Goal: Navigation & Orientation: Understand site structure

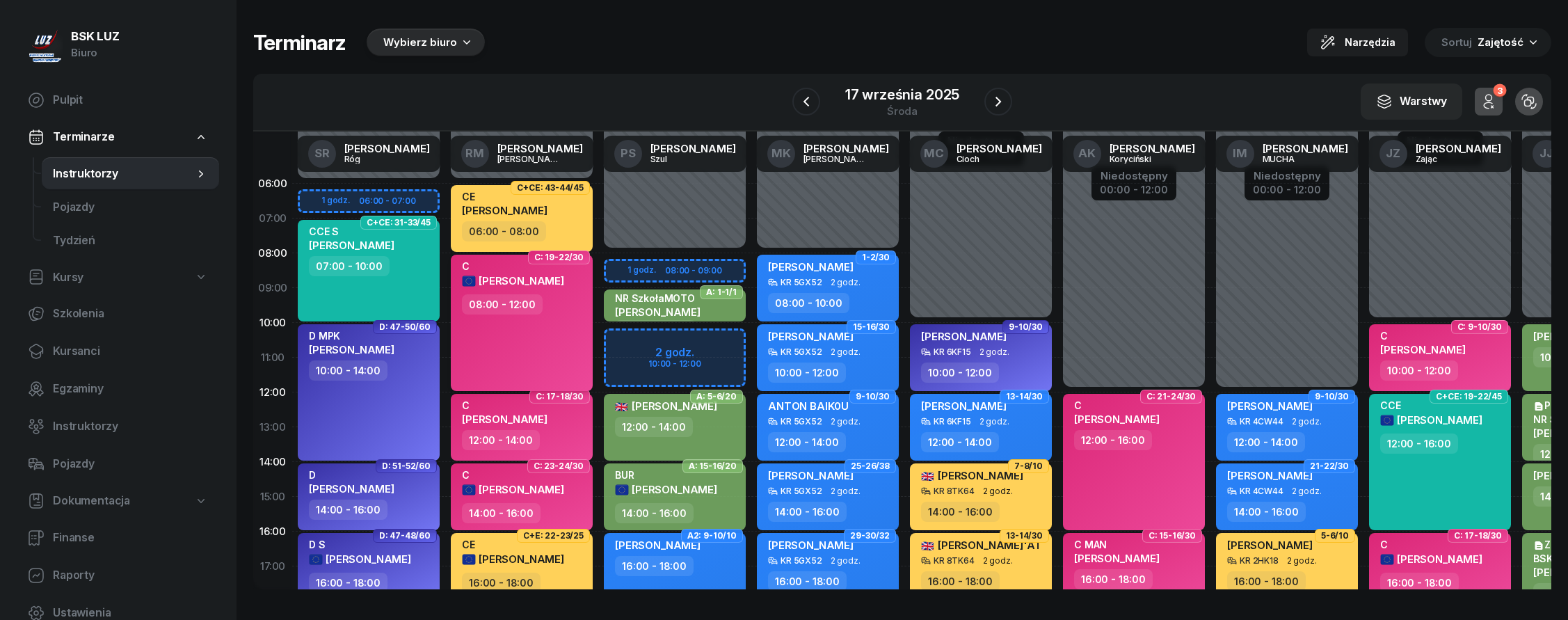
click at [498, 276] on span "[PERSON_NAME]" at bounding box center [521, 280] width 85 height 13
select select "08"
select select "12"
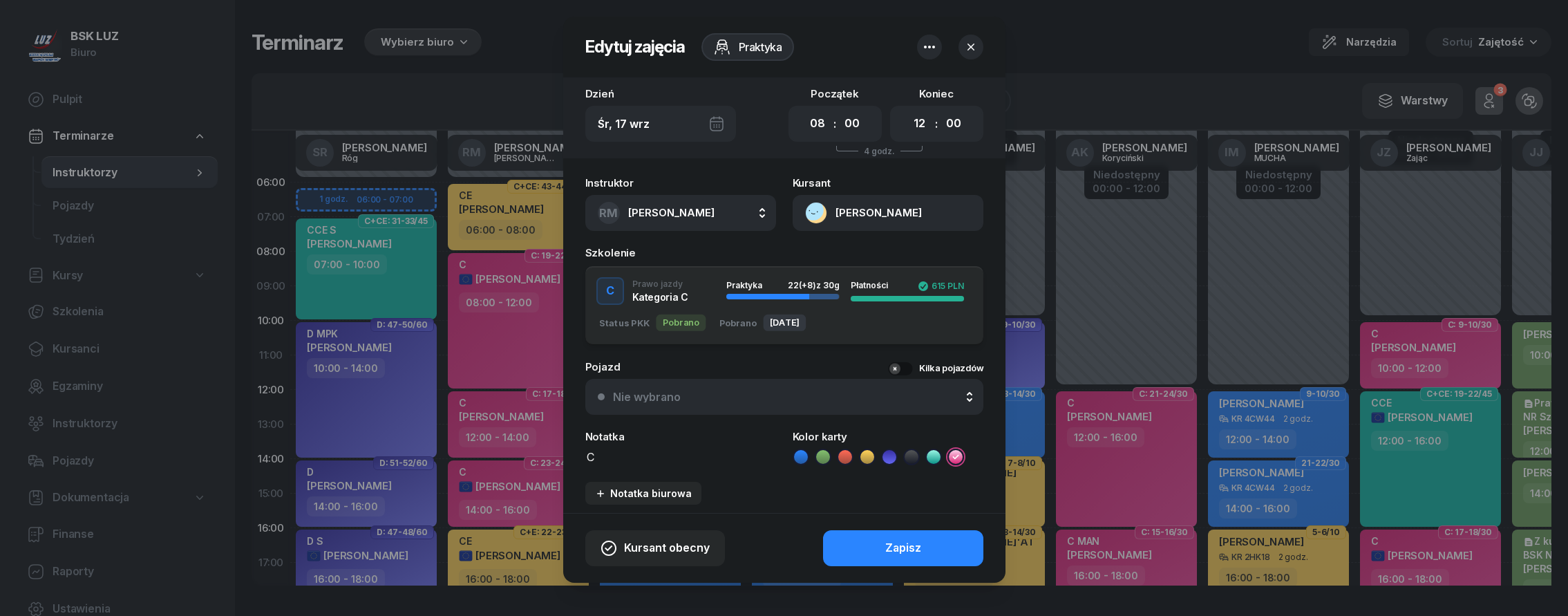
click at [854, 209] on button "[PERSON_NAME]" at bounding box center [888, 212] width 191 height 36
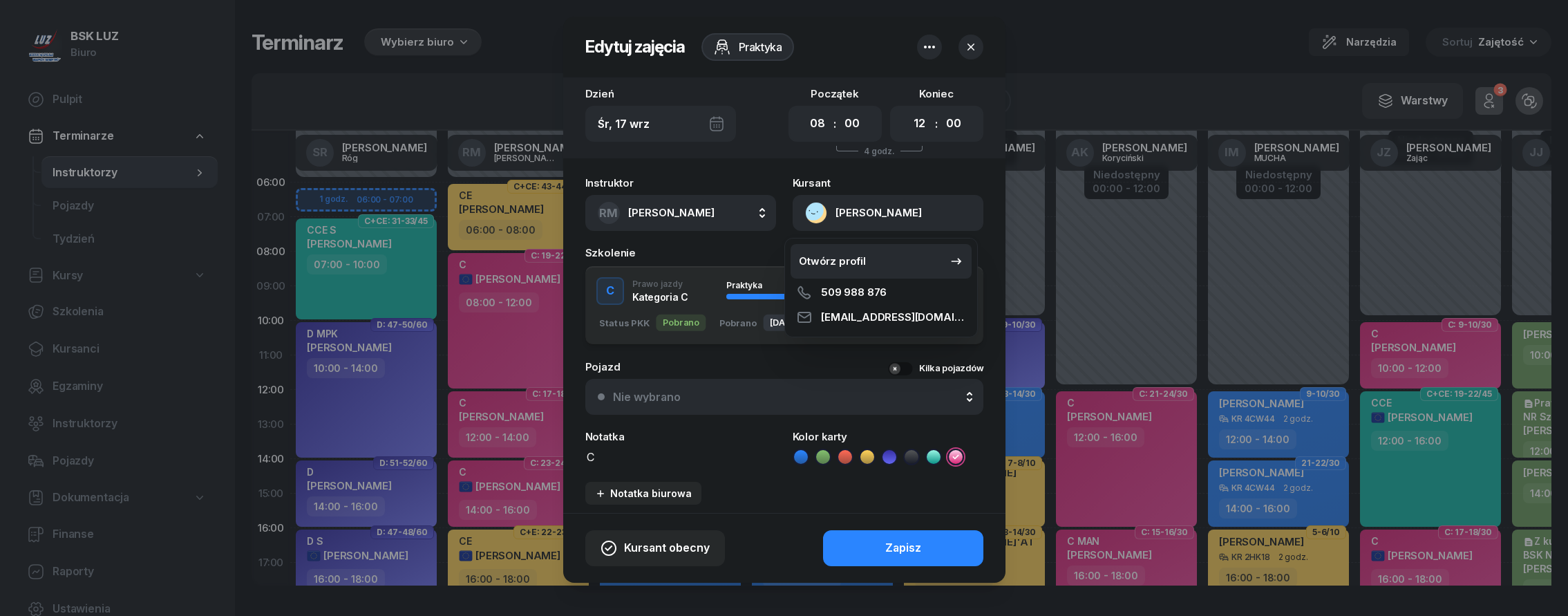
click at [859, 260] on div "Otwórz profil" at bounding box center [832, 262] width 67 height 18
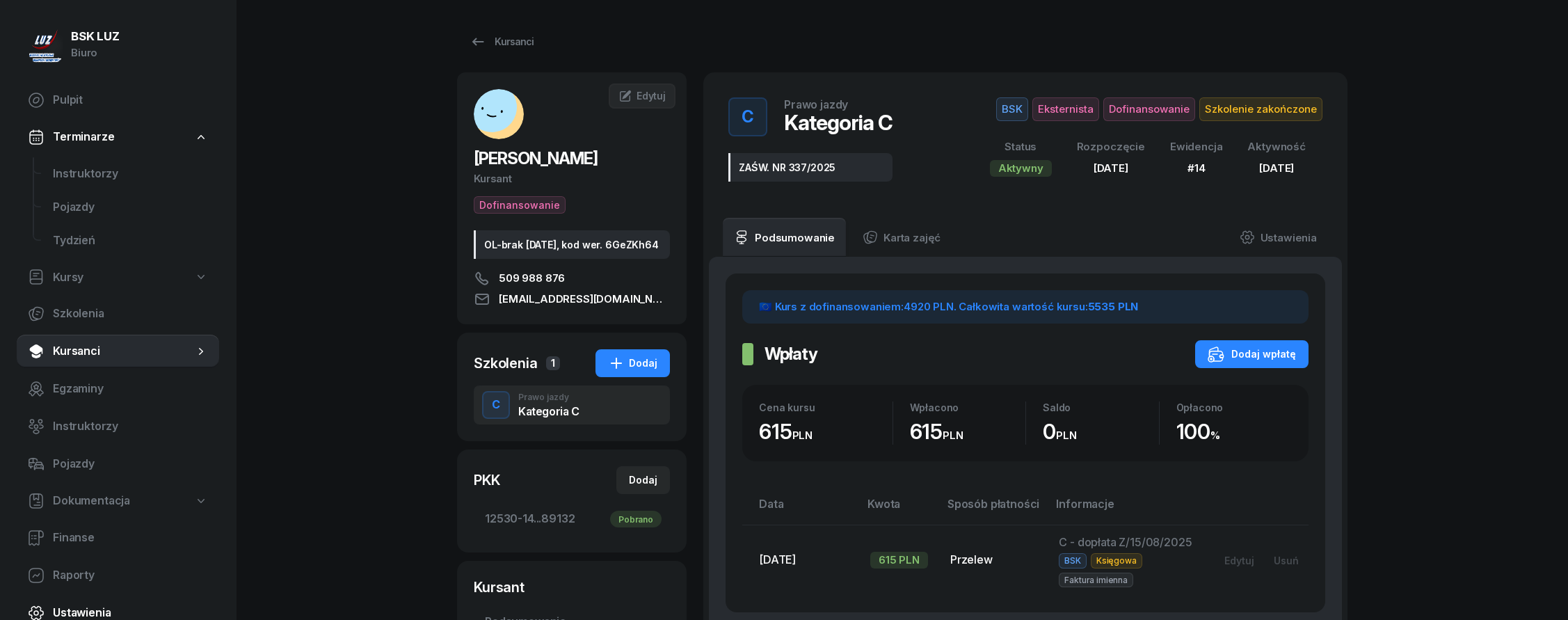
click at [120, 604] on span "Ustawienia" at bounding box center [130, 613] width 155 height 18
select select "06:00"
select select "22:00"
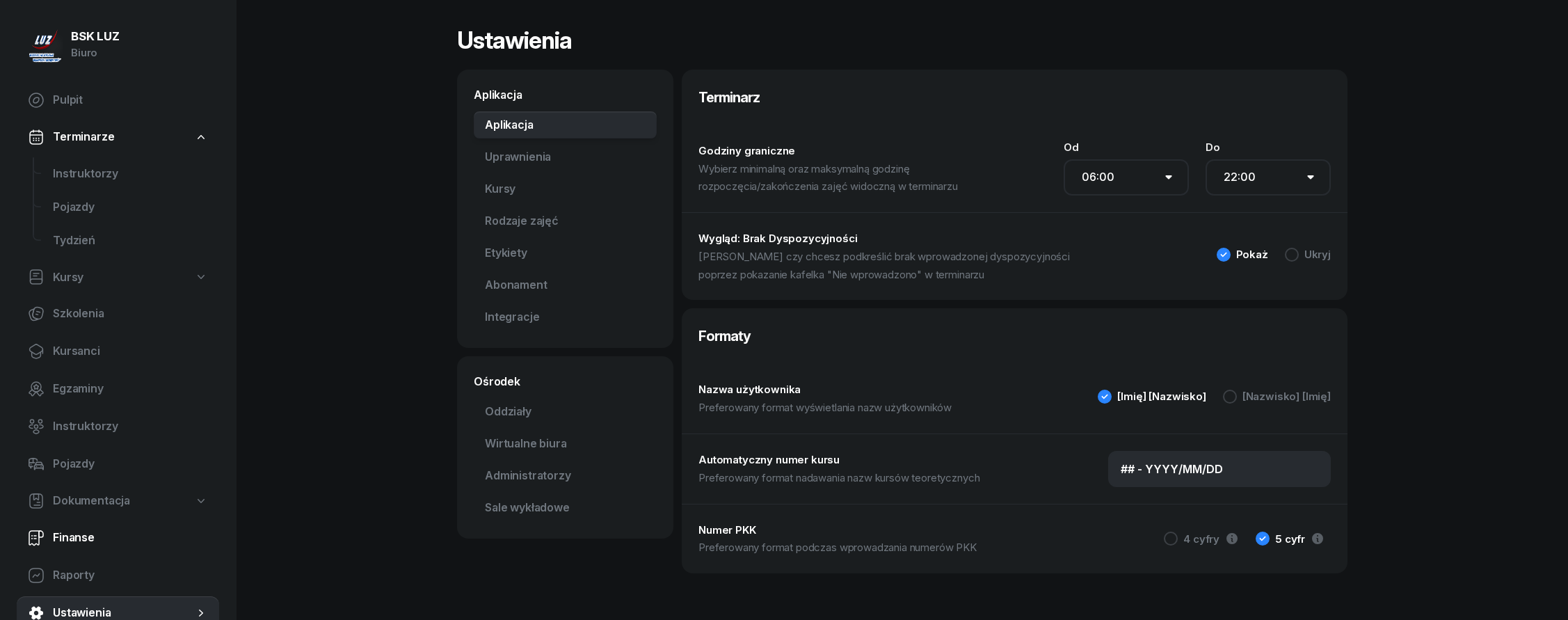
click at [107, 529] on span "Finanse" at bounding box center [130, 538] width 155 height 18
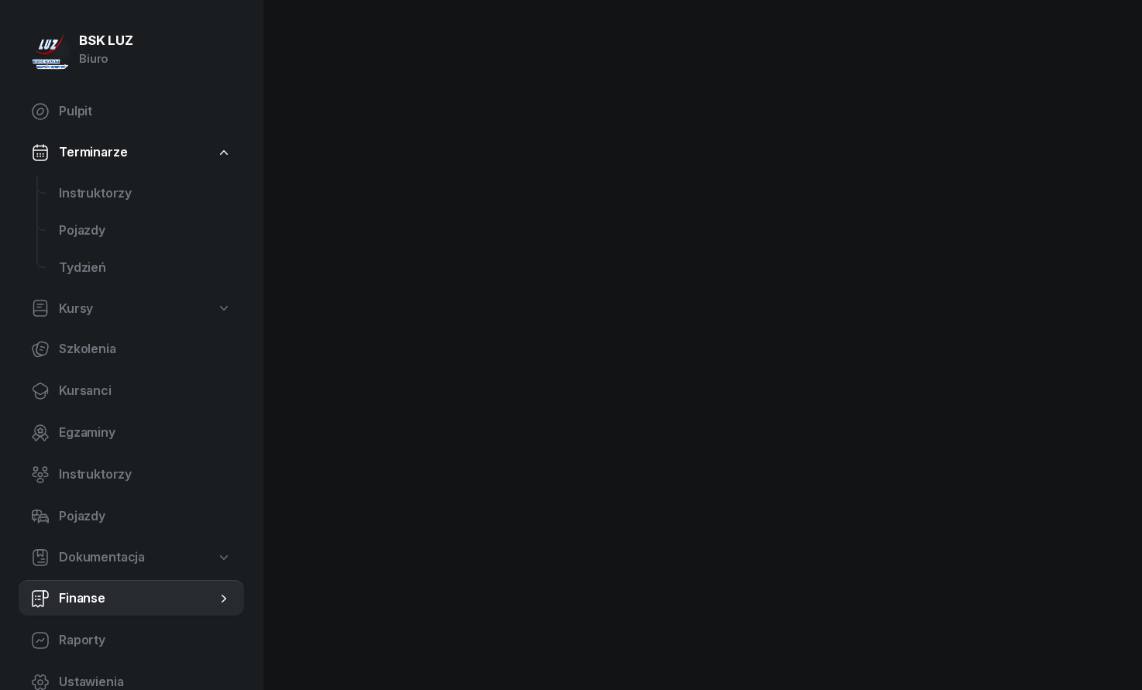
click at [103, 559] on span "Dokumentacja" at bounding box center [102, 558] width 86 height 20
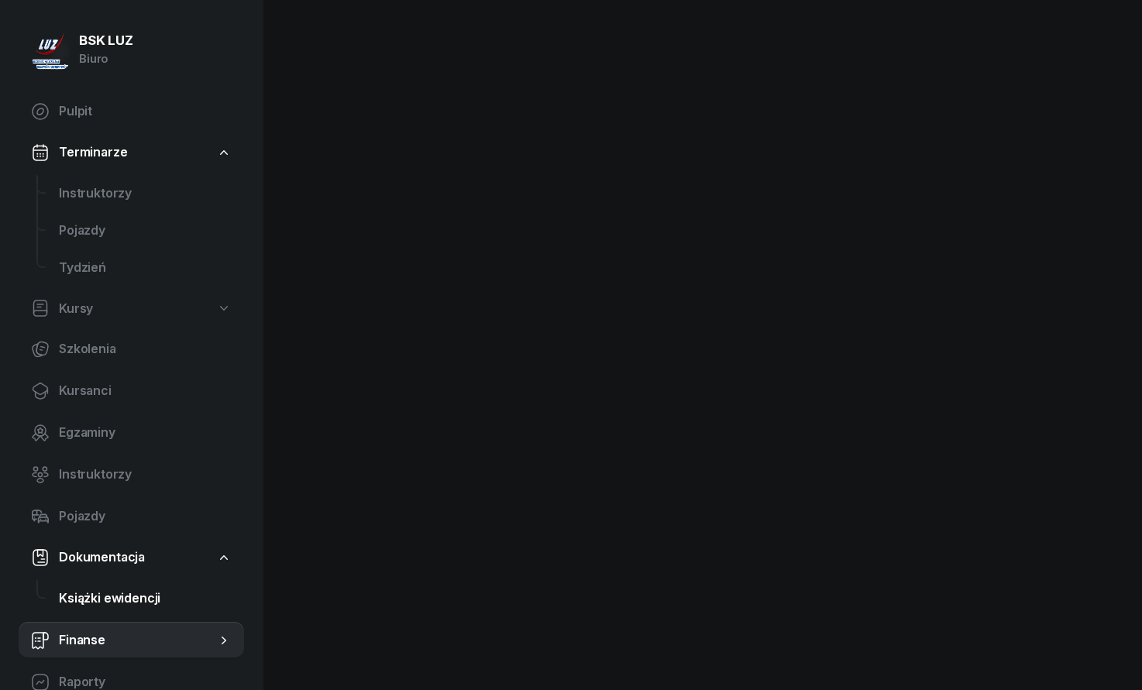
click at [135, 589] on span "Książki ewidencji" at bounding box center [145, 599] width 173 height 20
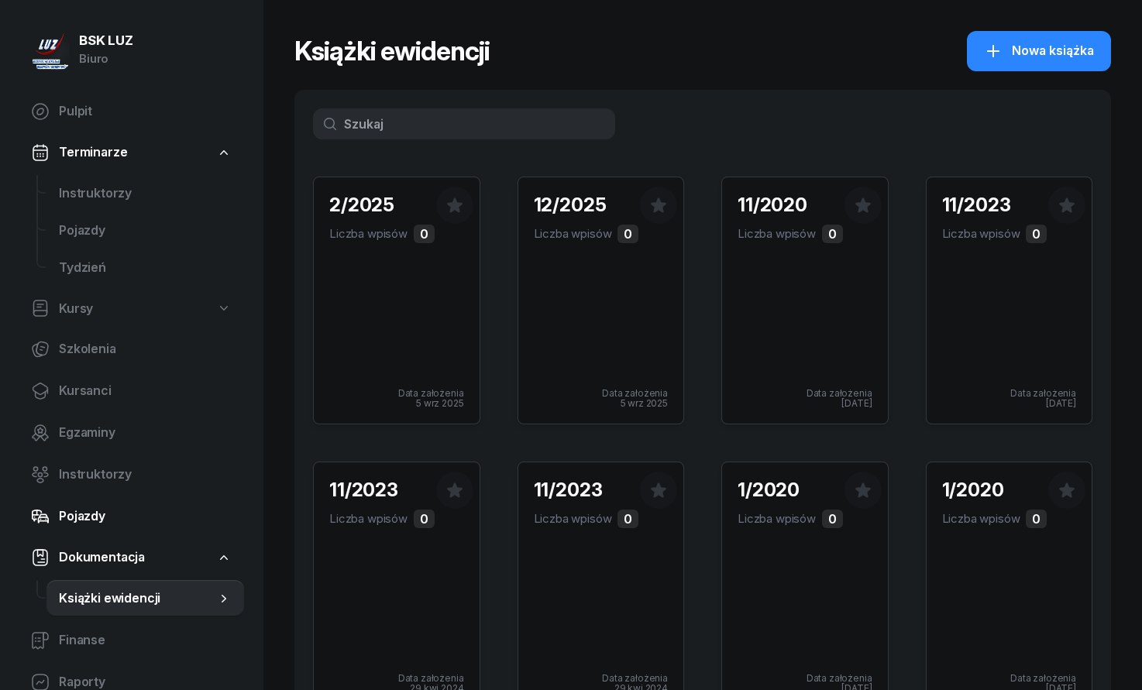
click at [113, 517] on span "Pojazdy" at bounding box center [145, 516] width 173 height 20
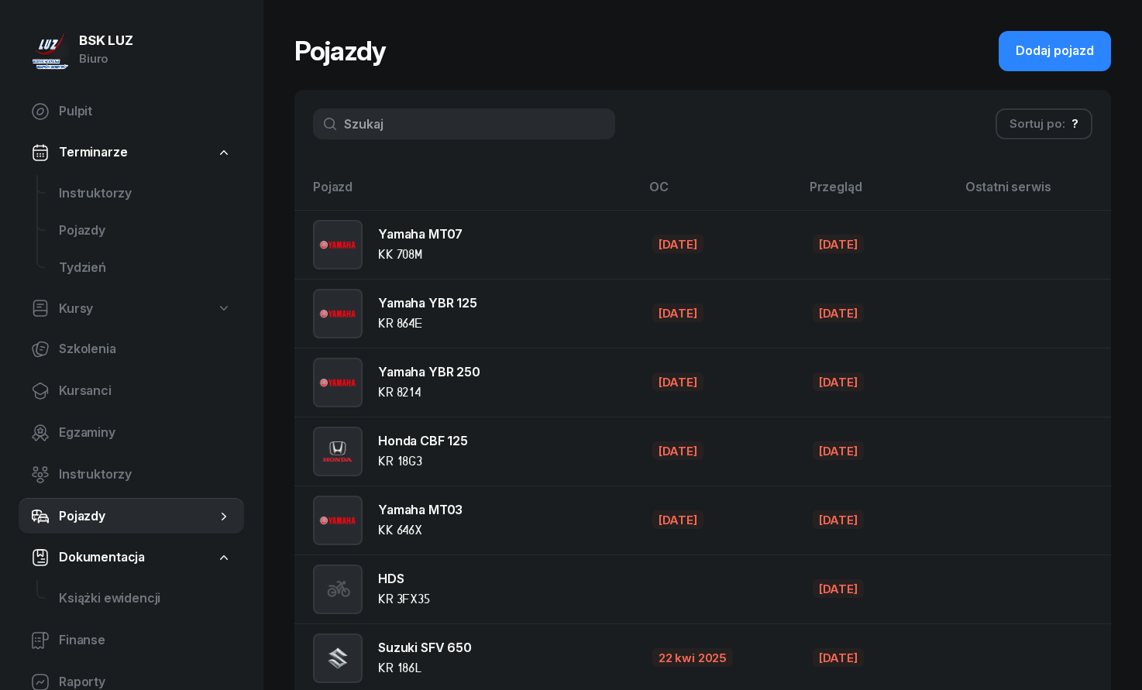
click at [160, 619] on nav "Pulpit Terminarze Instruktorzy Pojazdy Tydzień Kursy Szkolenia Kursanci Egzamin…" at bounding box center [131, 418] width 225 height 650
click at [107, 640] on span "Finanse" at bounding box center [145, 640] width 173 height 20
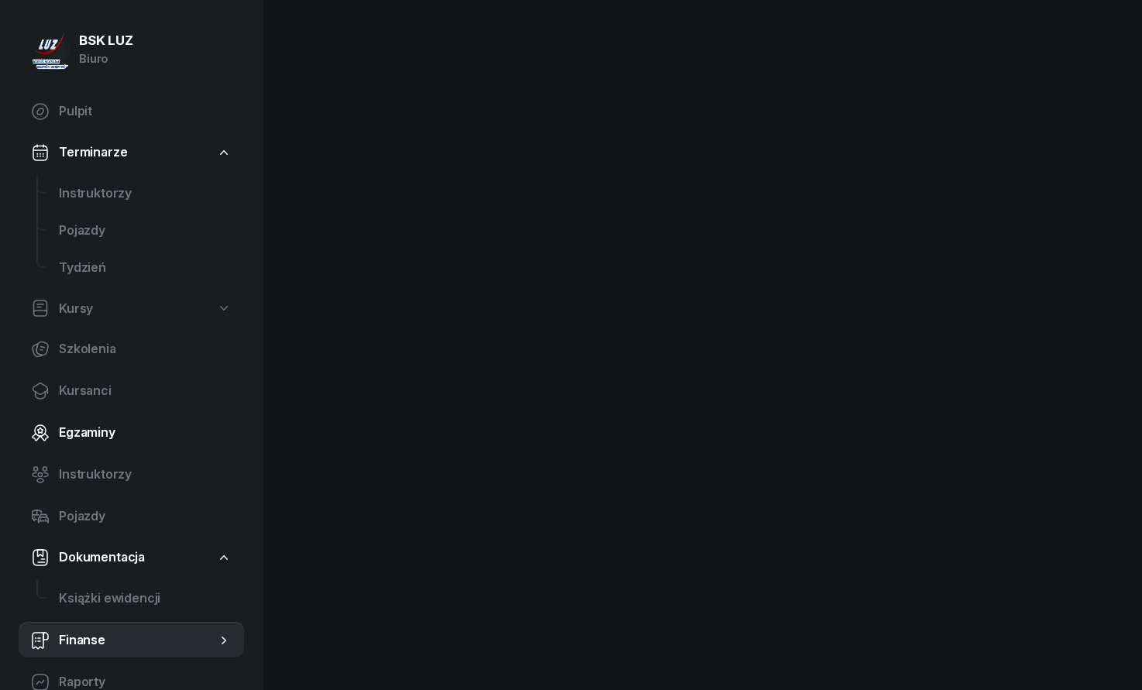
click at [135, 421] on link "Egzaminy" at bounding box center [131, 432] width 225 height 37
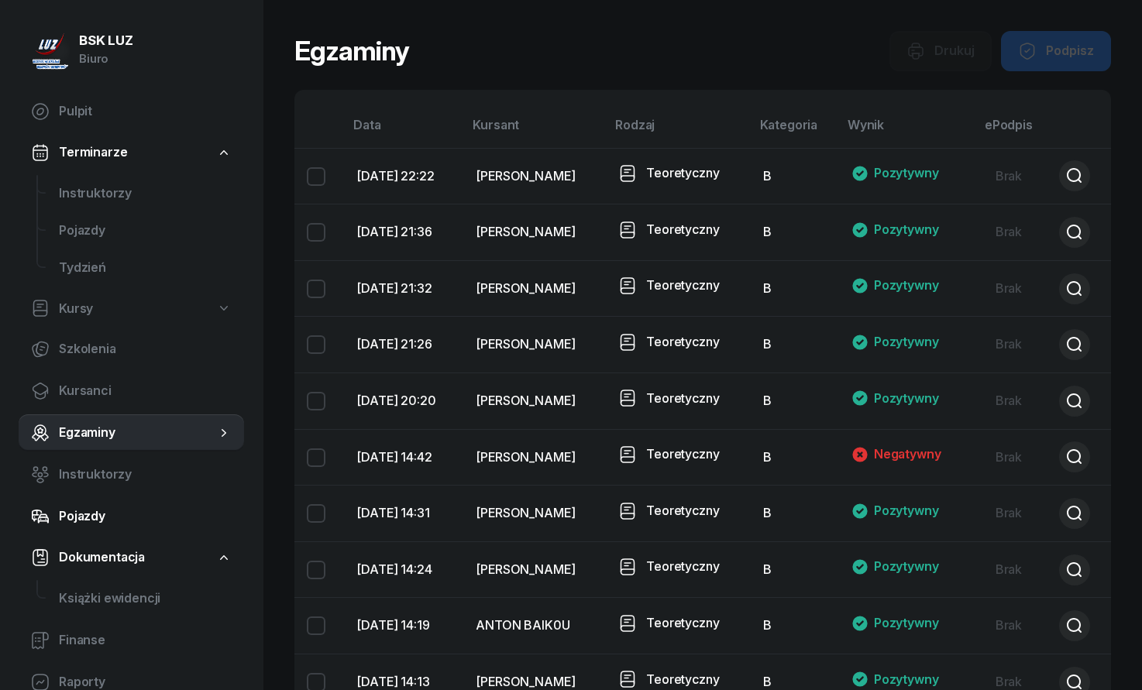
click at [105, 504] on link "Pojazdy" at bounding box center [131, 516] width 225 height 37
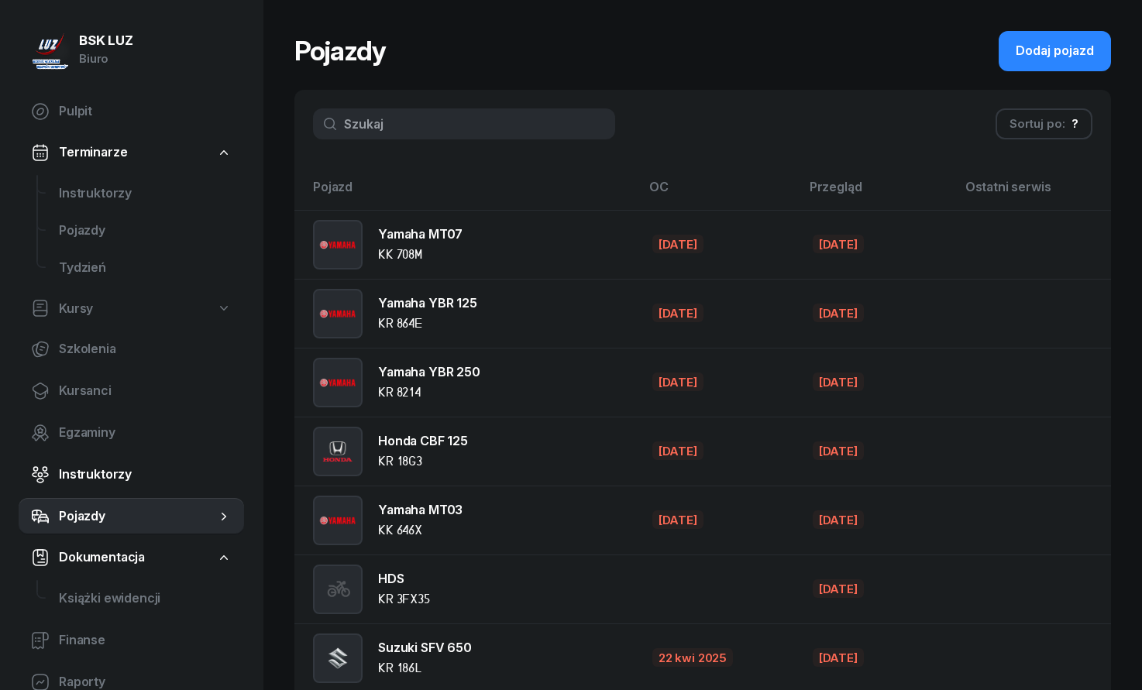
click at [113, 466] on span "Instruktorzy" at bounding box center [145, 475] width 173 height 20
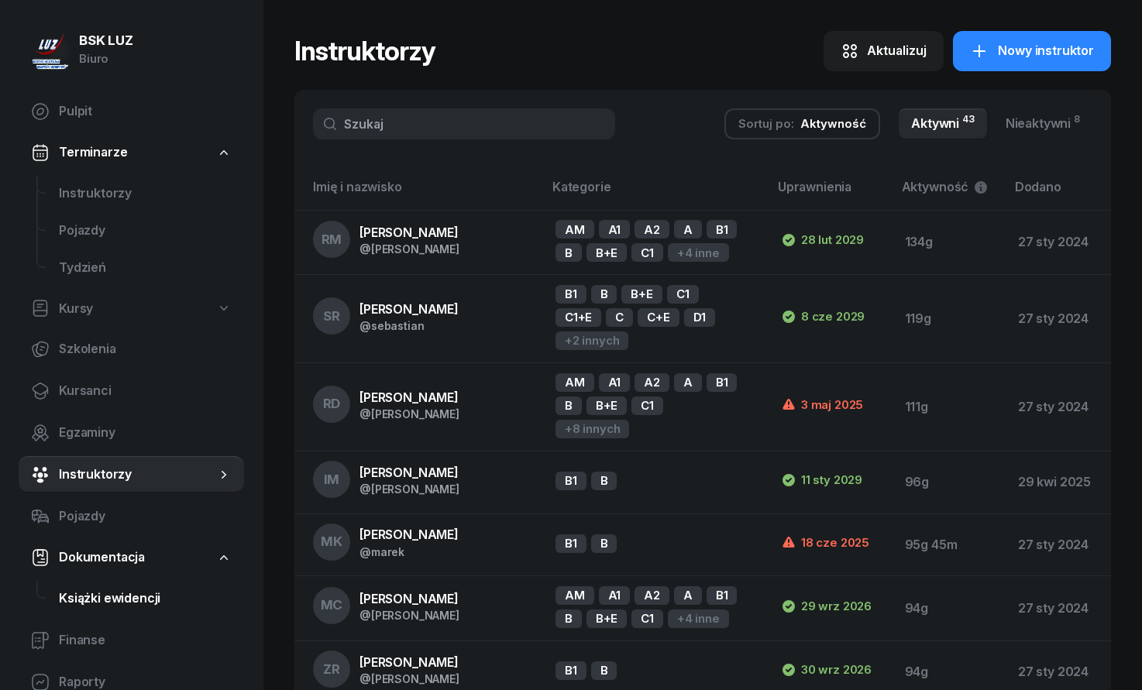
click at [125, 596] on span "Książki ewidencji" at bounding box center [145, 599] width 173 height 20
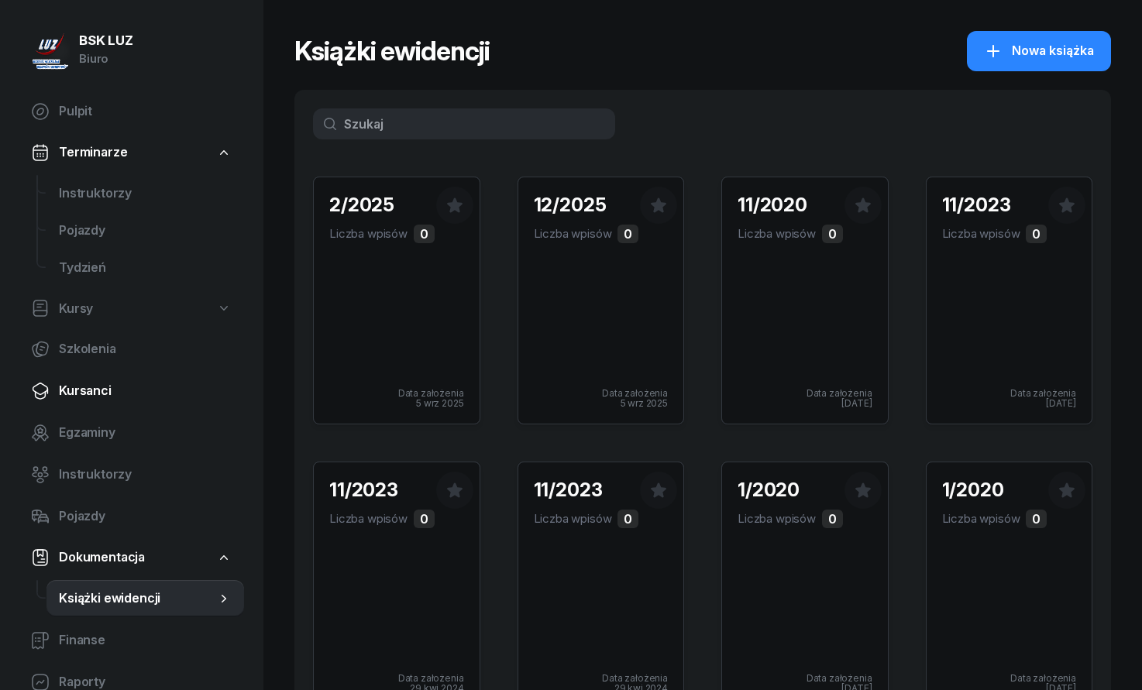
click at [101, 387] on span "Kursanci" at bounding box center [145, 391] width 173 height 20
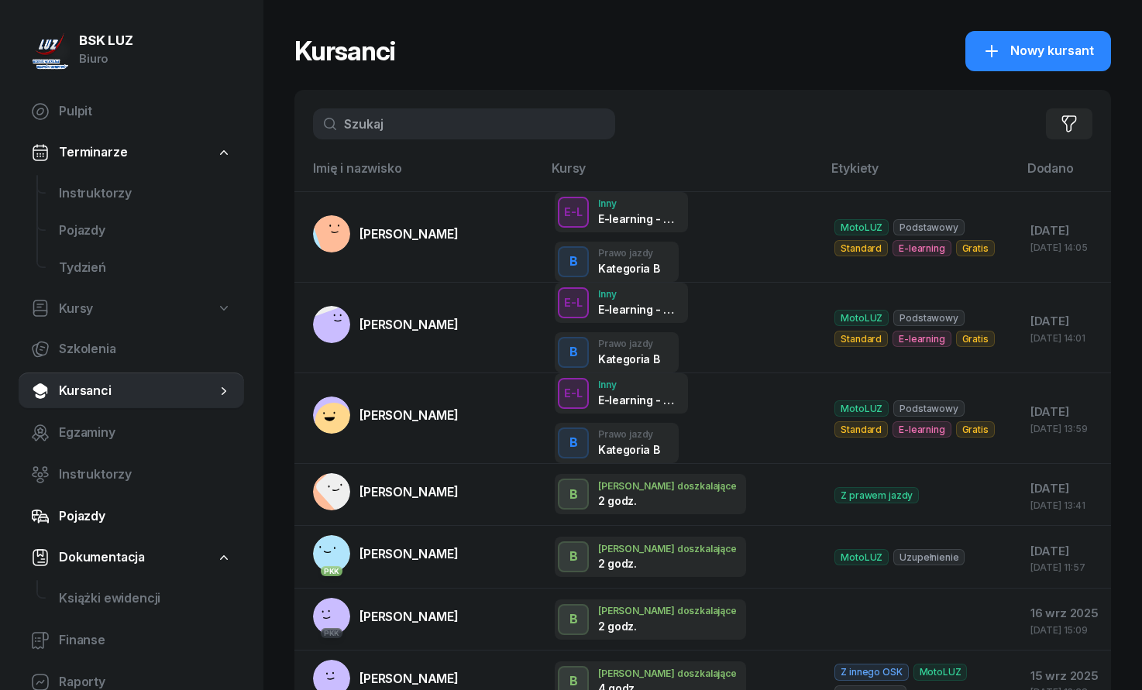
scroll to position [124, 0]
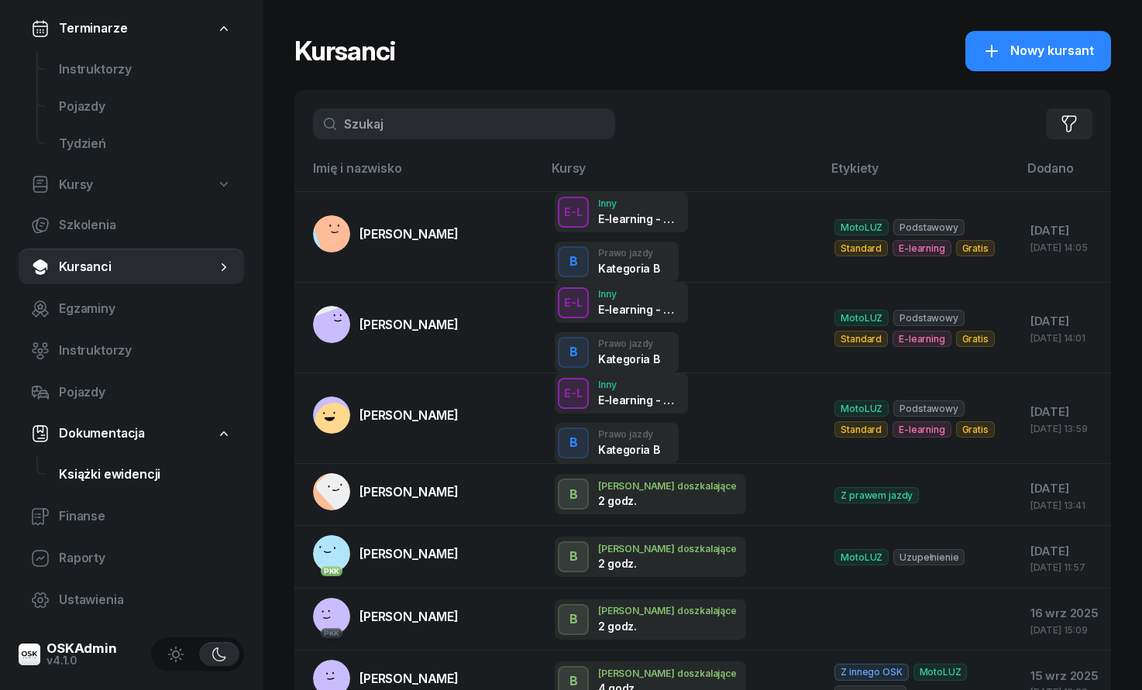
click at [123, 486] on link "Książki ewidencji" at bounding box center [144, 474] width 197 height 37
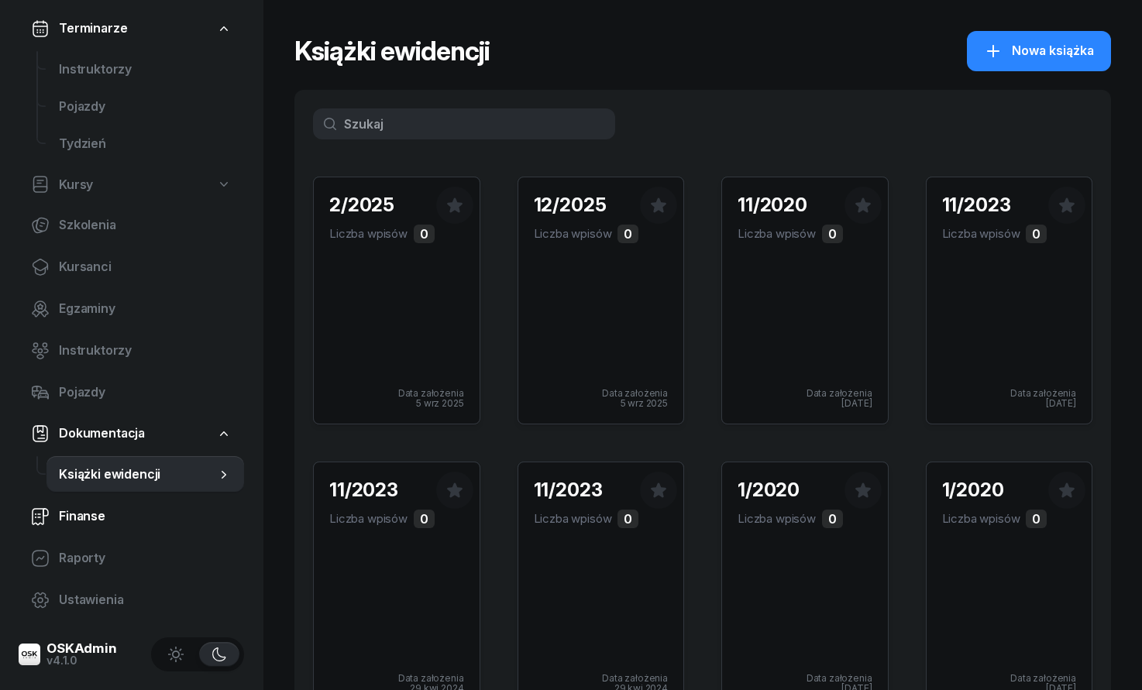
click at [119, 523] on span "Finanse" at bounding box center [145, 516] width 173 height 20
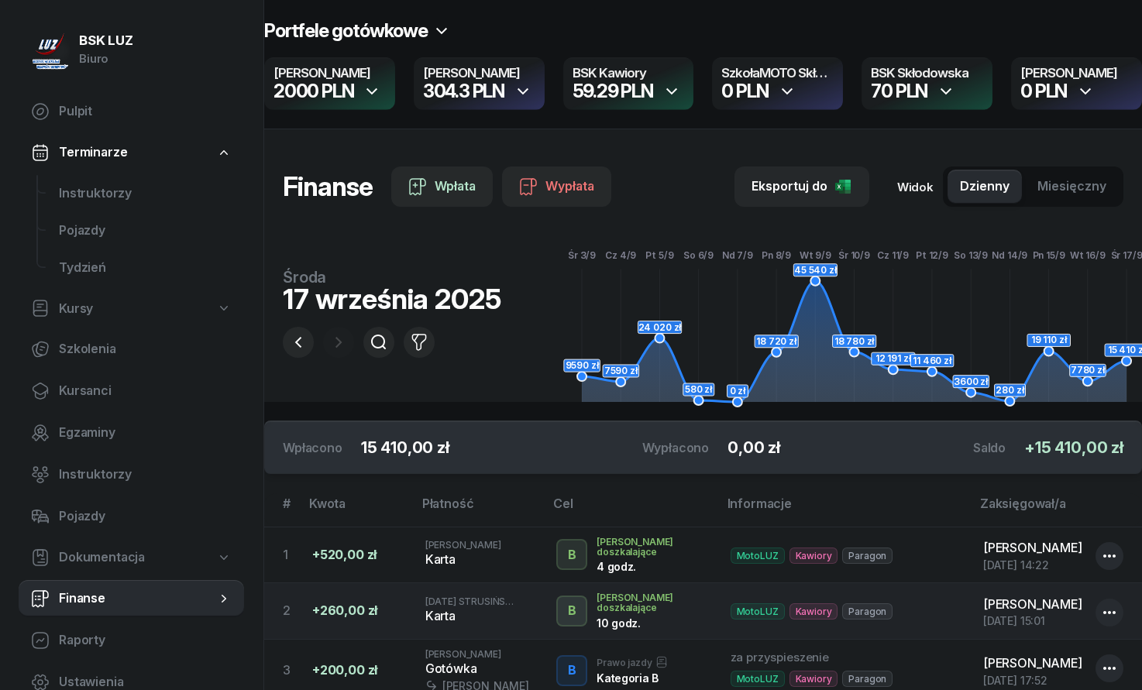
click at [106, 554] on span "Dokumentacja" at bounding box center [102, 558] width 86 height 20
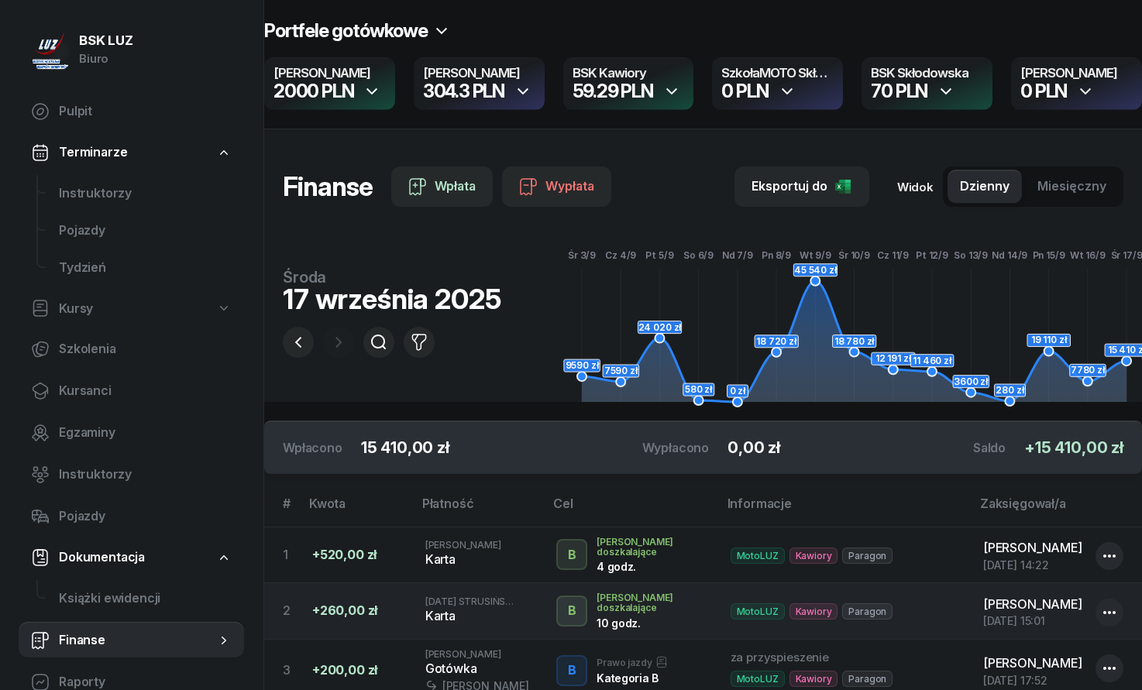
click at [111, 640] on span "Finanse" at bounding box center [137, 640] width 157 height 20
click at [120, 599] on span "Książki ewidencji" at bounding box center [145, 599] width 173 height 20
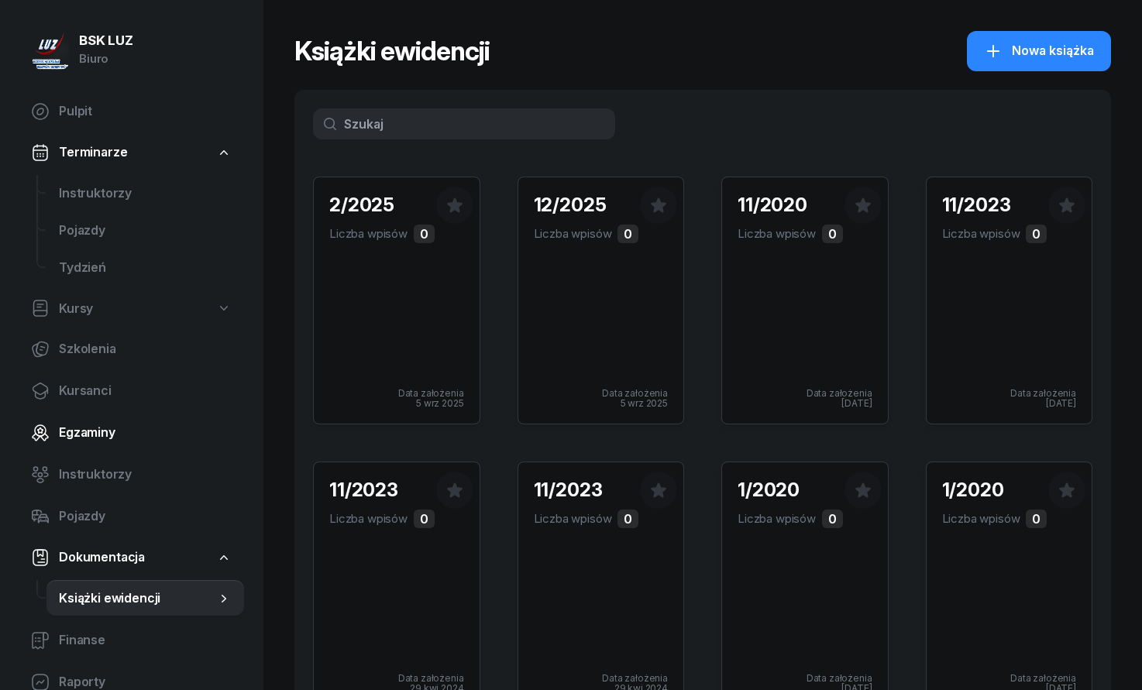
click at [107, 439] on span "Egzaminy" at bounding box center [145, 433] width 173 height 20
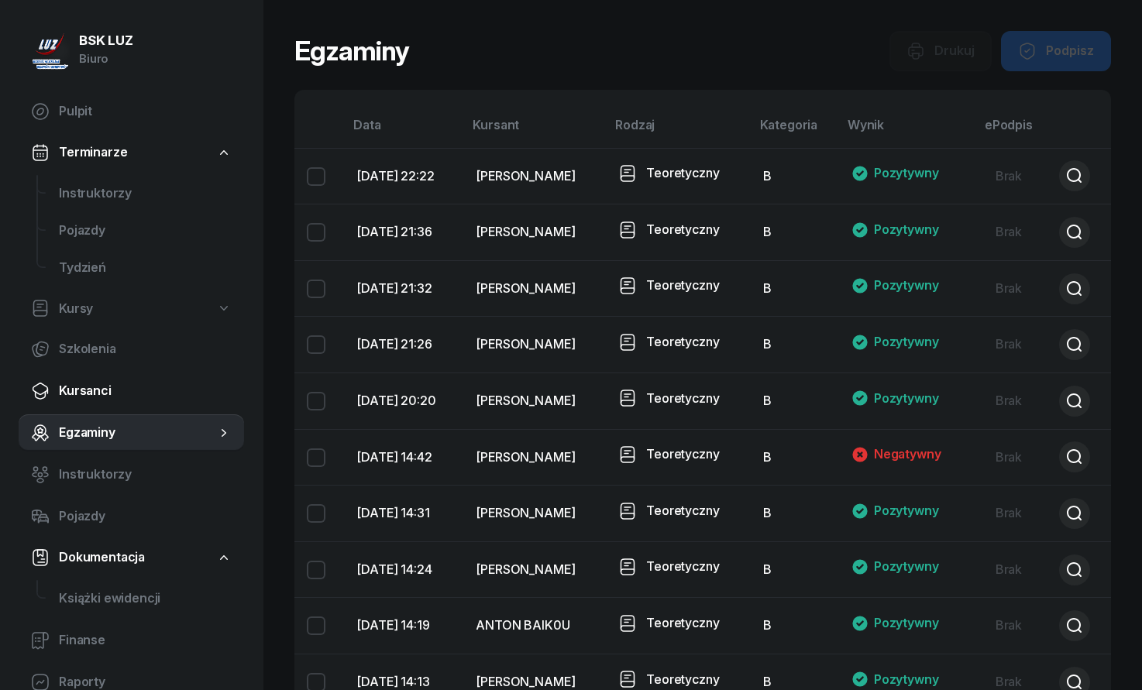
click at [144, 381] on span "Kursanci" at bounding box center [145, 391] width 173 height 20
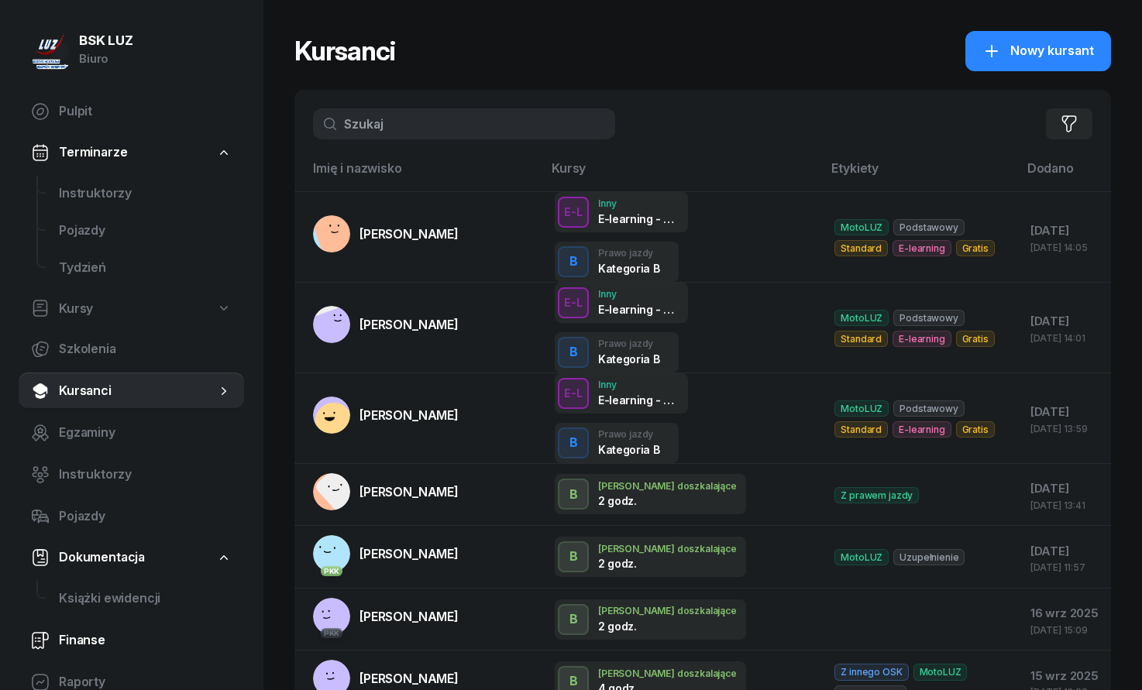
click at [118, 651] on link "Finanse" at bounding box center [131, 640] width 225 height 37
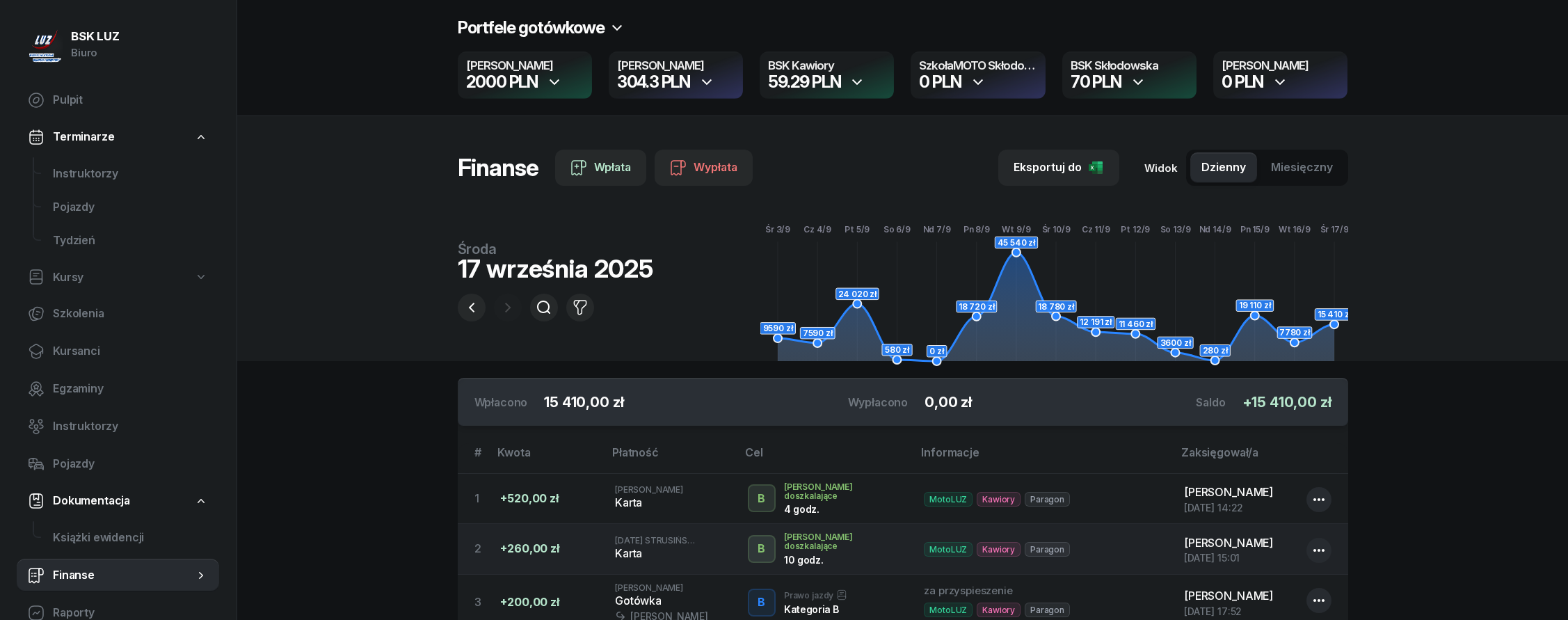
click at [586, 26] on h2 "Portfele gotówkowe" at bounding box center [531, 28] width 146 height 22
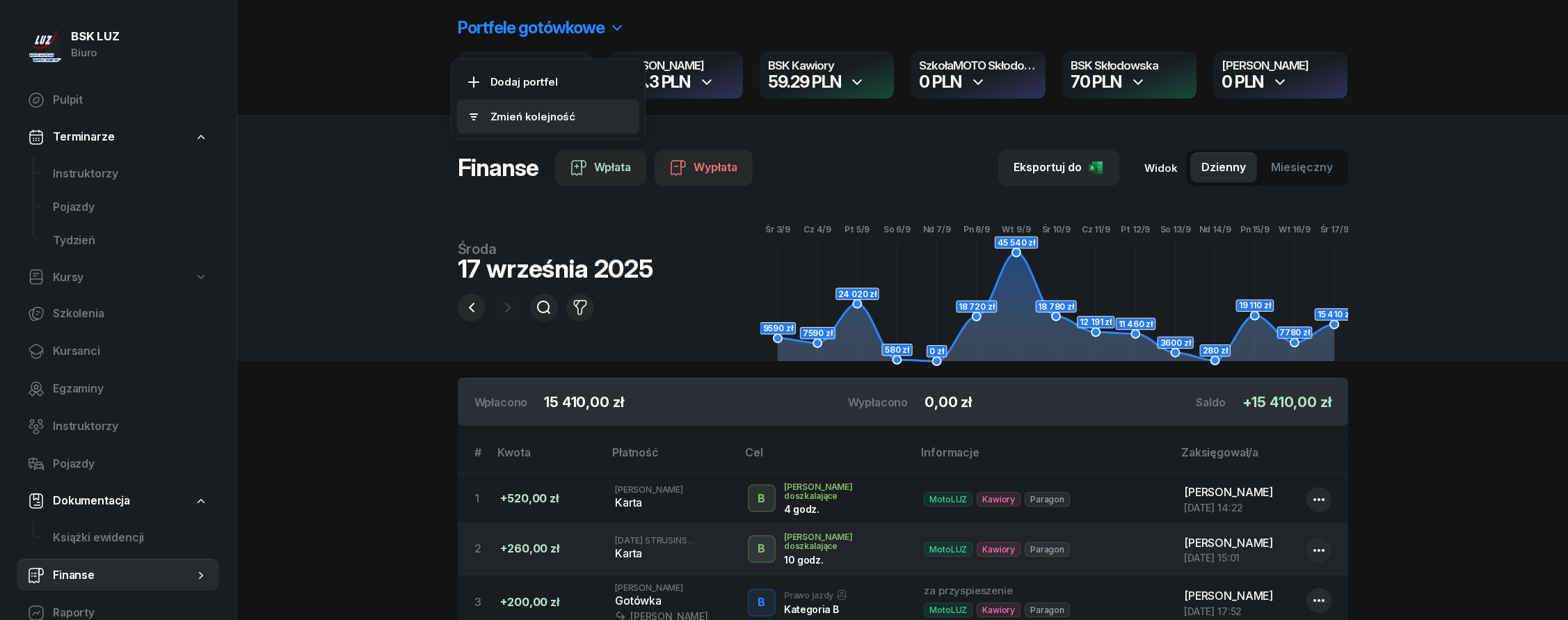
click at [551, 106] on link "Zmień kolejność" at bounding box center [548, 117] width 182 height 35
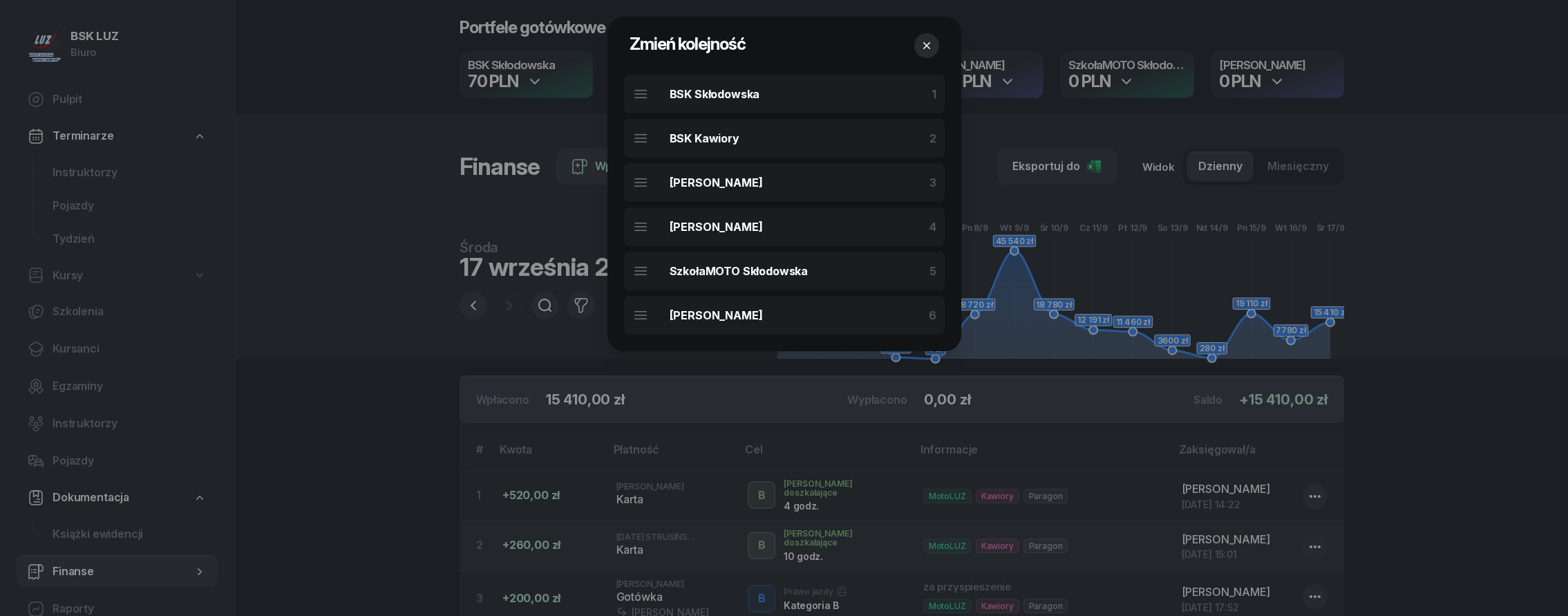
click at [927, 47] on icon "button" at bounding box center [926, 46] width 7 height 7
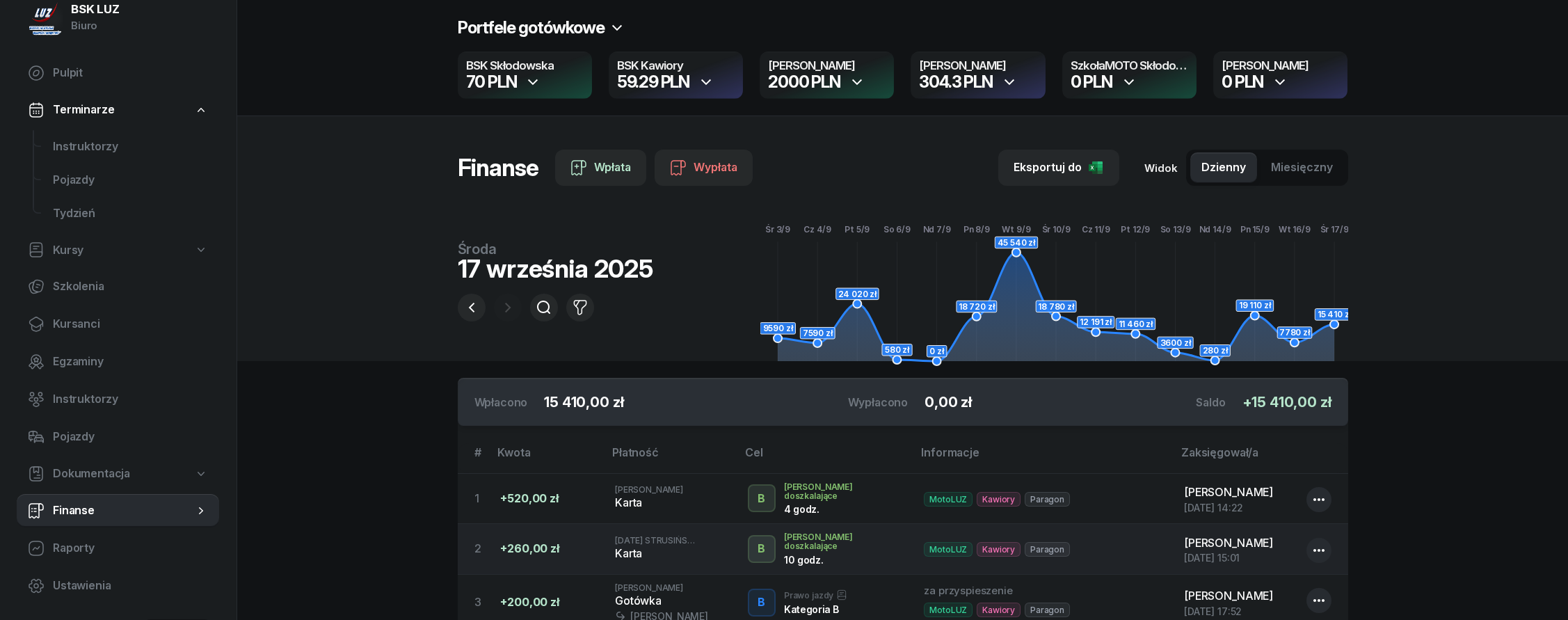
scroll to position [74, 0]
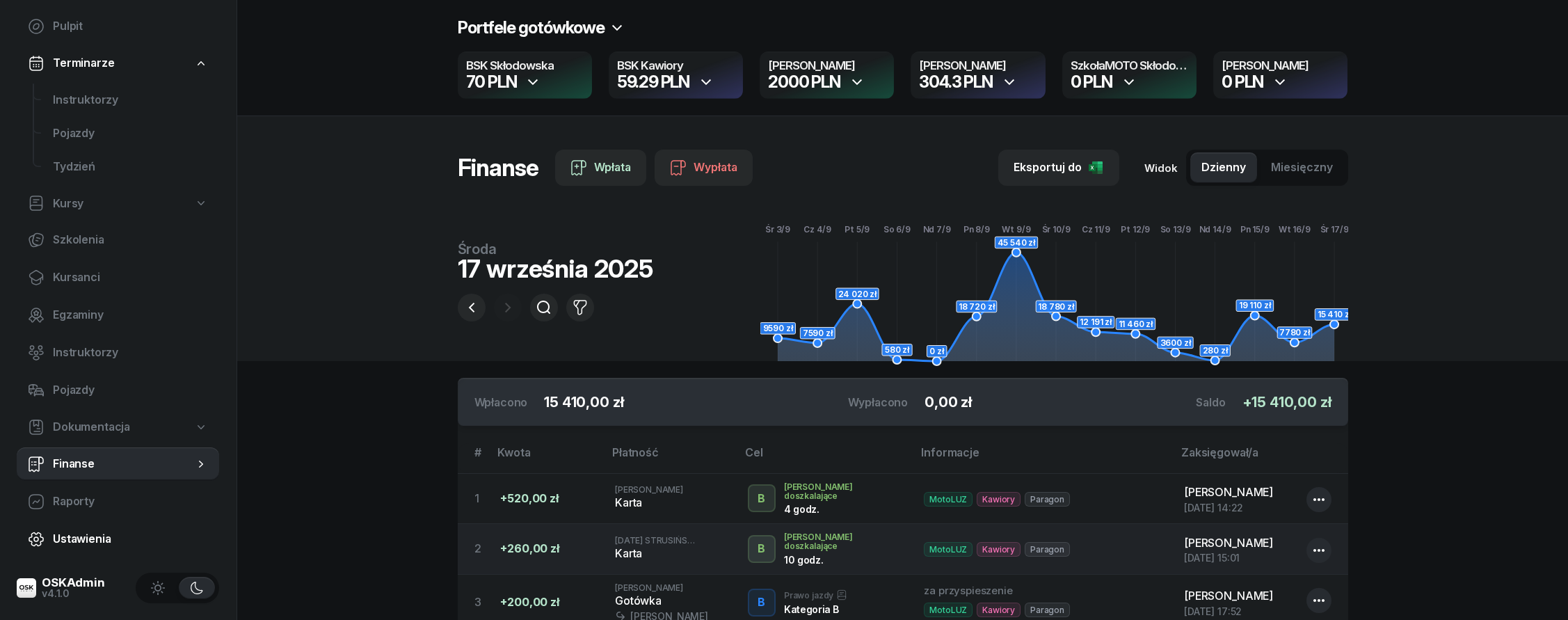
click at [134, 540] on span "Ustawienia" at bounding box center [130, 539] width 155 height 18
select select "06:00"
select select "22:00"
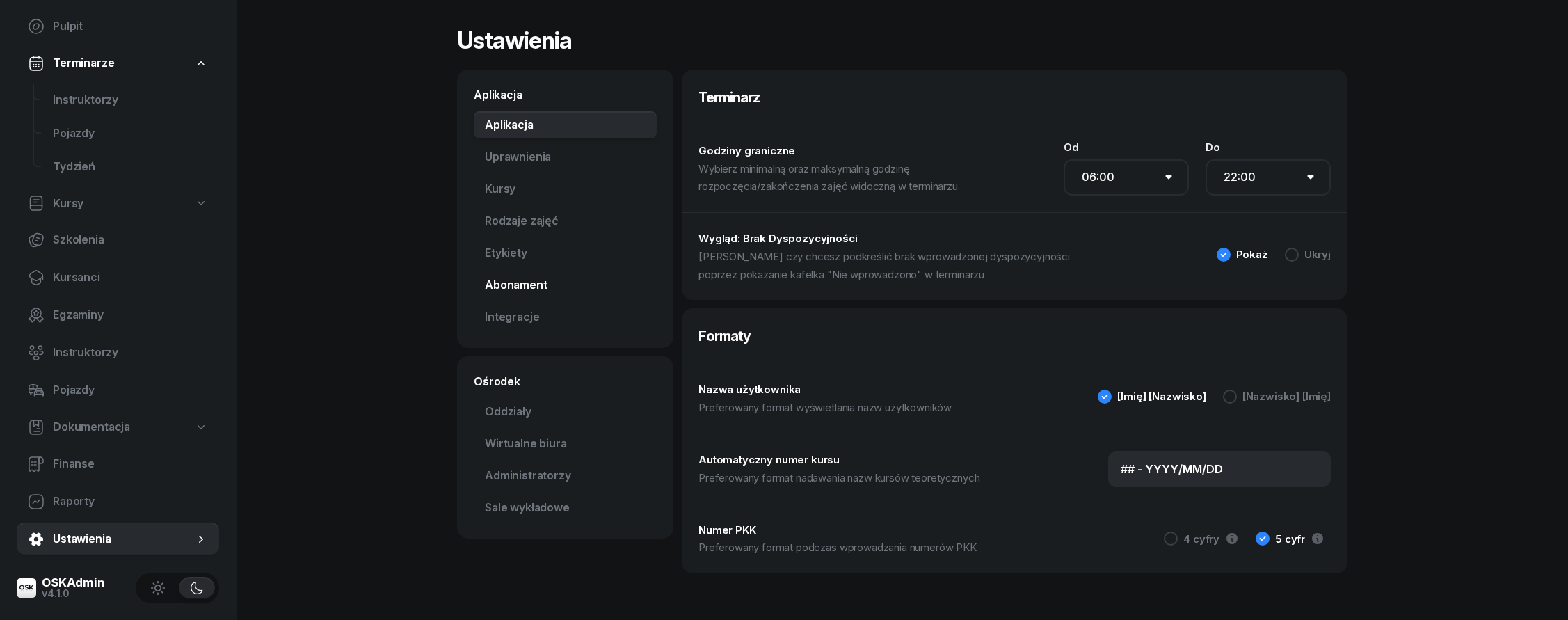
click at [515, 286] on link "Abonament Nowość" at bounding box center [565, 285] width 183 height 28
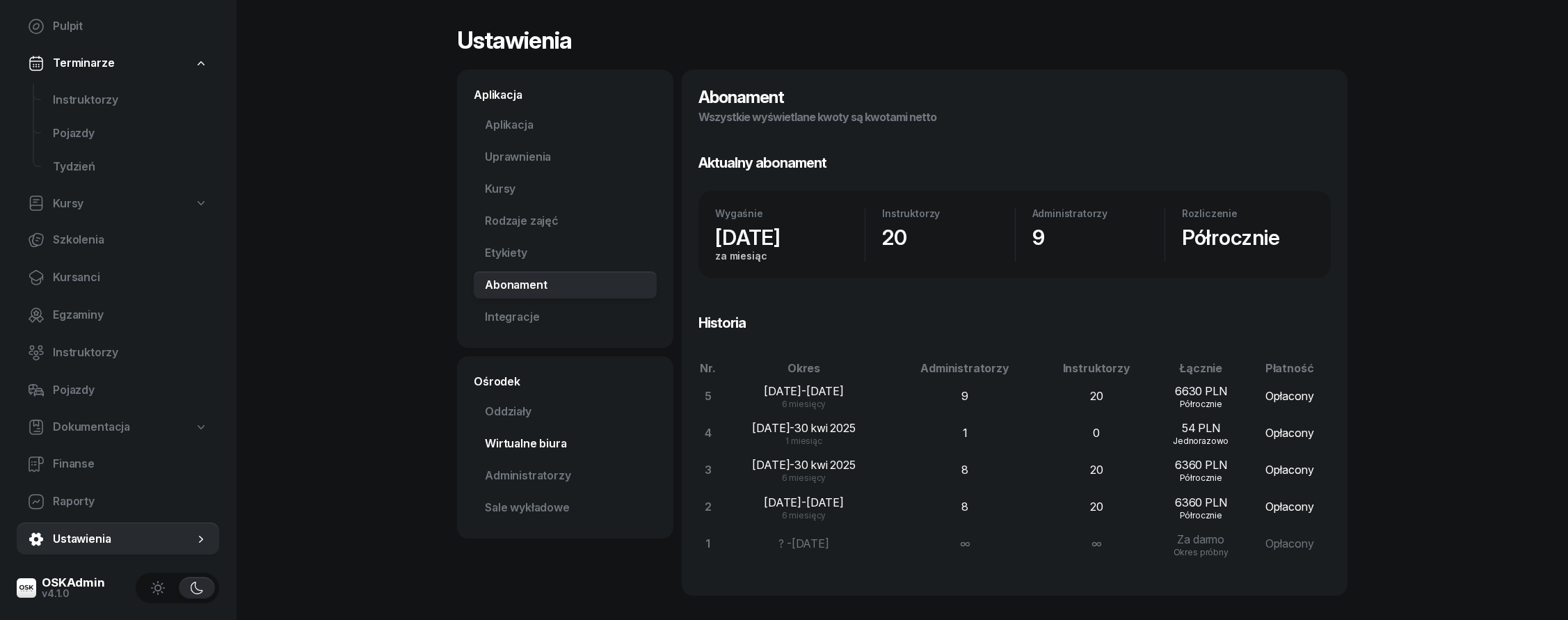
click at [531, 439] on link "Wirtualne biura" at bounding box center [565, 444] width 183 height 28
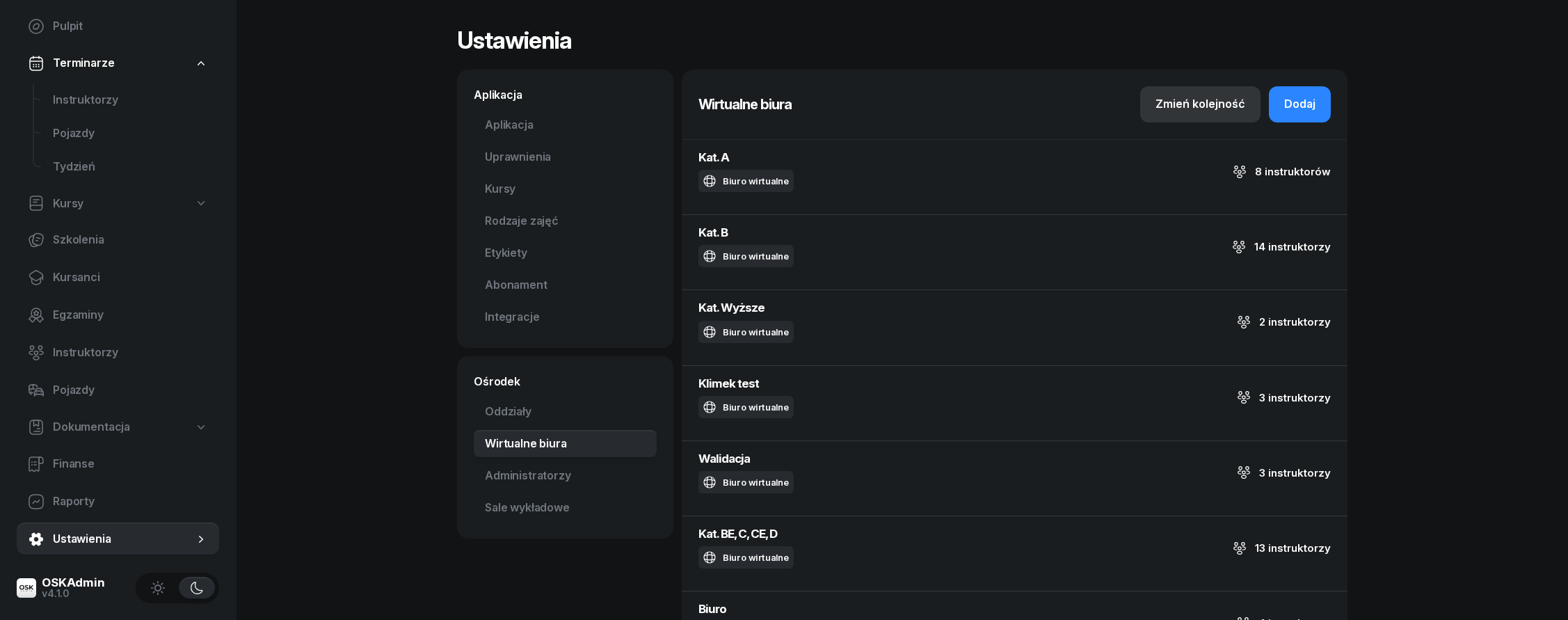
click at [1185, 99] on div "Zmień kolejność" at bounding box center [1200, 104] width 90 height 18
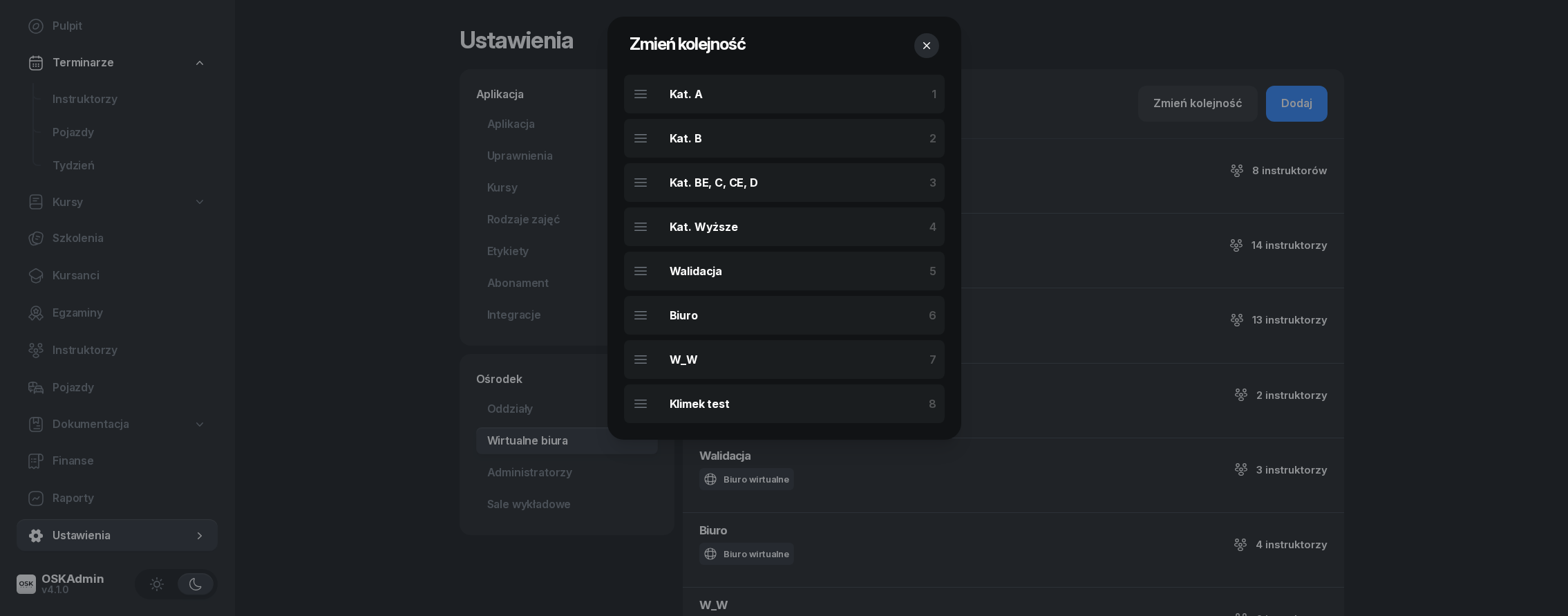
click at [921, 45] on icon "button" at bounding box center [926, 45] width 13 height 13
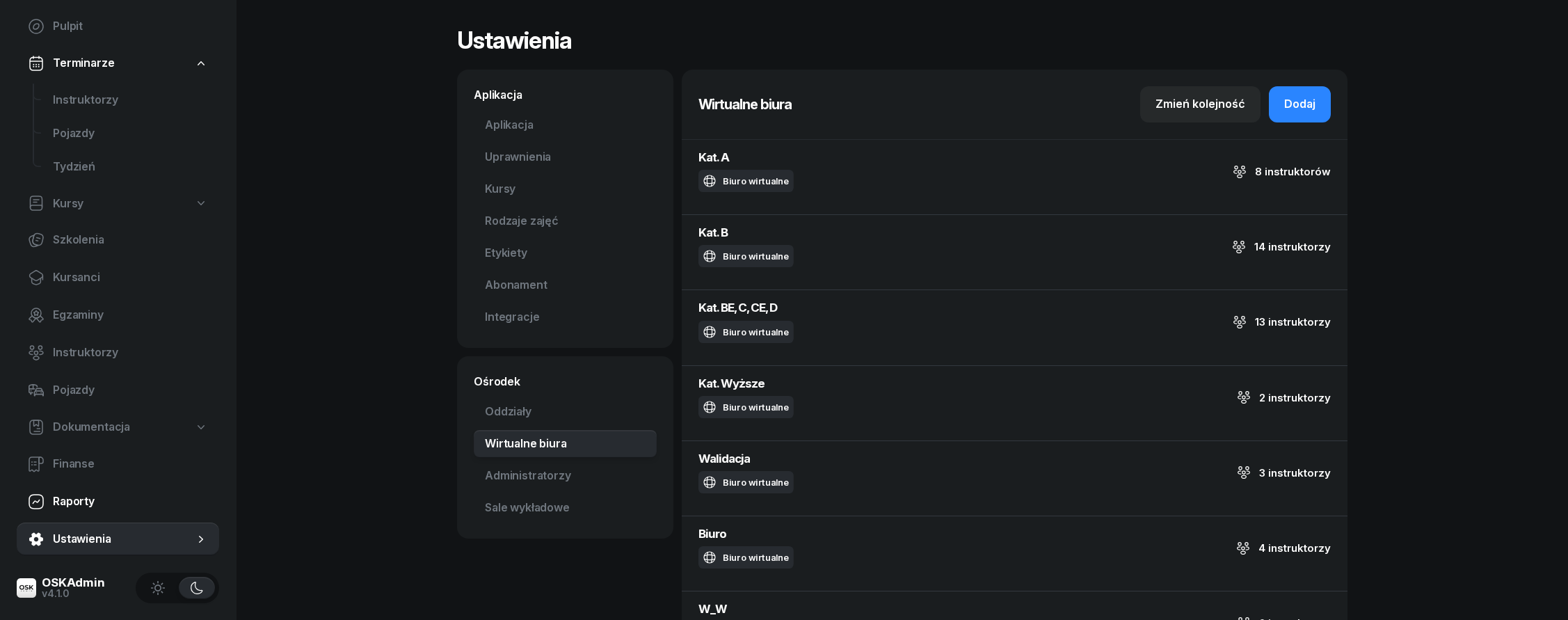
click at [140, 501] on span "Raporty" at bounding box center [130, 501] width 155 height 18
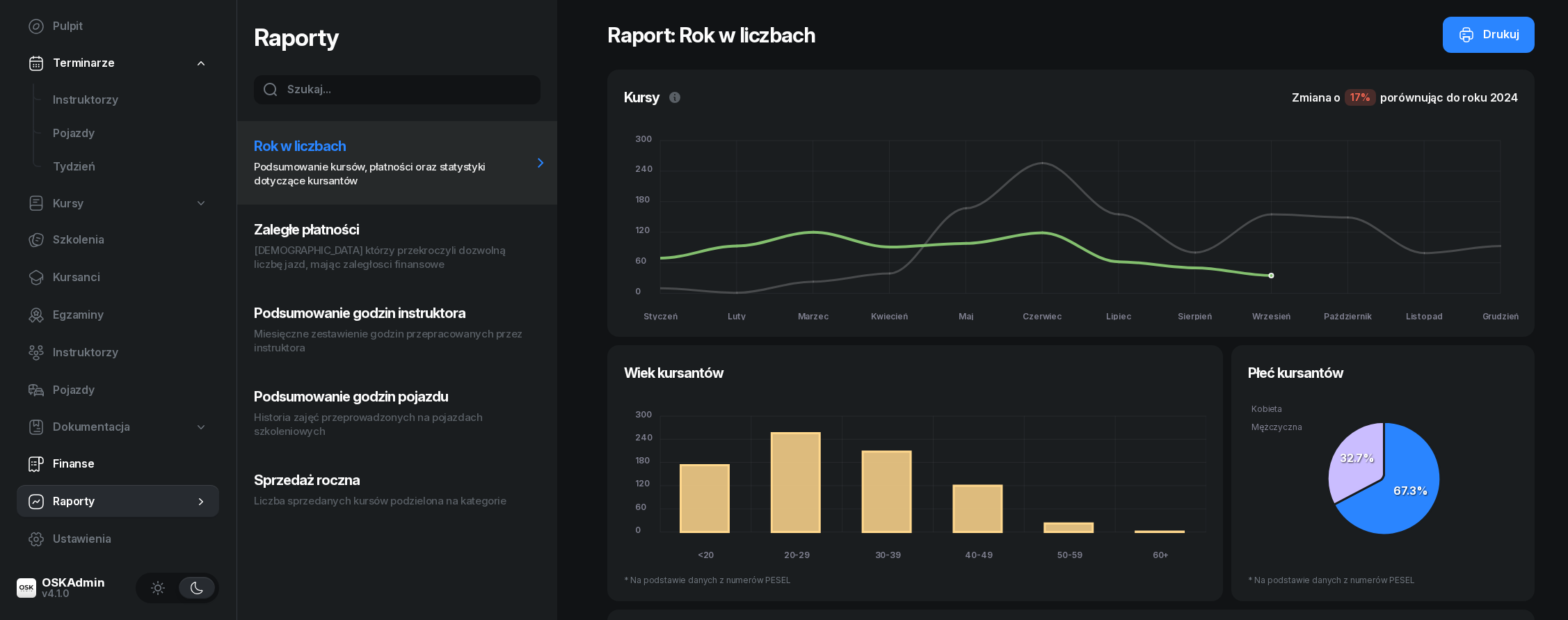
click at [133, 458] on span "Finanse" at bounding box center [130, 464] width 155 height 18
